Goal: Information Seeking & Learning: Learn about a topic

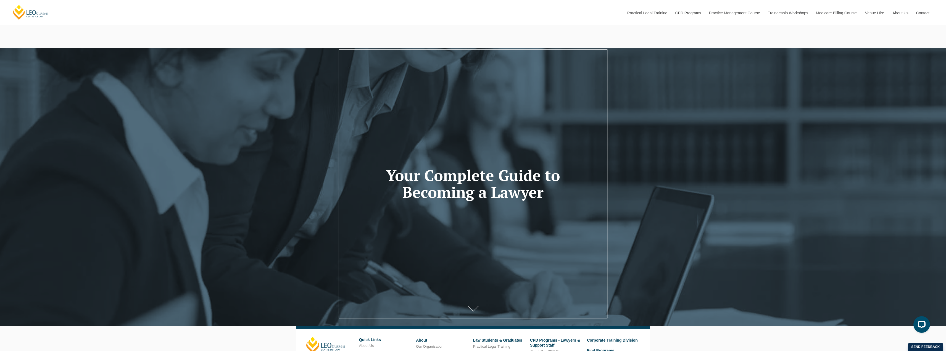
scroll to position [82, 0]
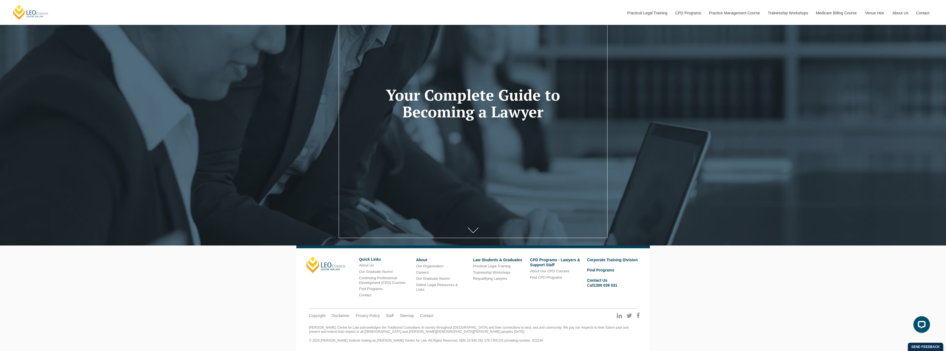
click at [469, 230] on icon at bounding box center [472, 231] width 11 height 6
click at [472, 228] on icon at bounding box center [472, 231] width 11 height 6
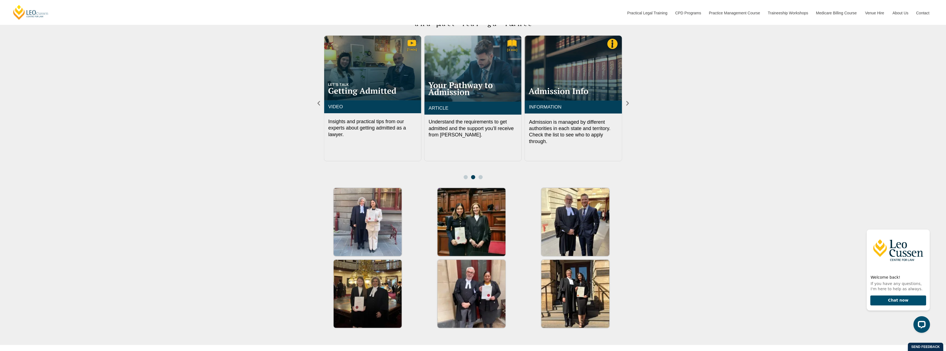
scroll to position [828, 0]
